Goal: Information Seeking & Learning: Learn about a topic

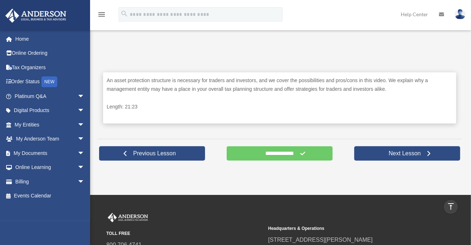
scroll to position [325, 0]
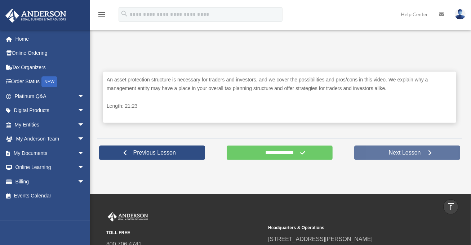
click at [403, 149] on span "Next Lesson" at bounding box center [405, 152] width 44 height 7
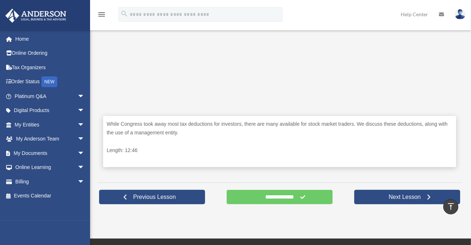
scroll to position [372, 0]
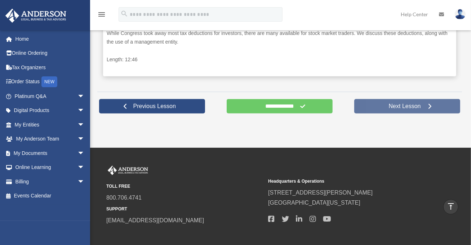
click at [396, 104] on span "Next Lesson" at bounding box center [405, 106] width 44 height 7
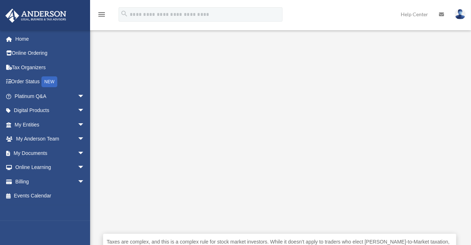
scroll to position [216, 0]
